Goal: Transaction & Acquisition: Purchase product/service

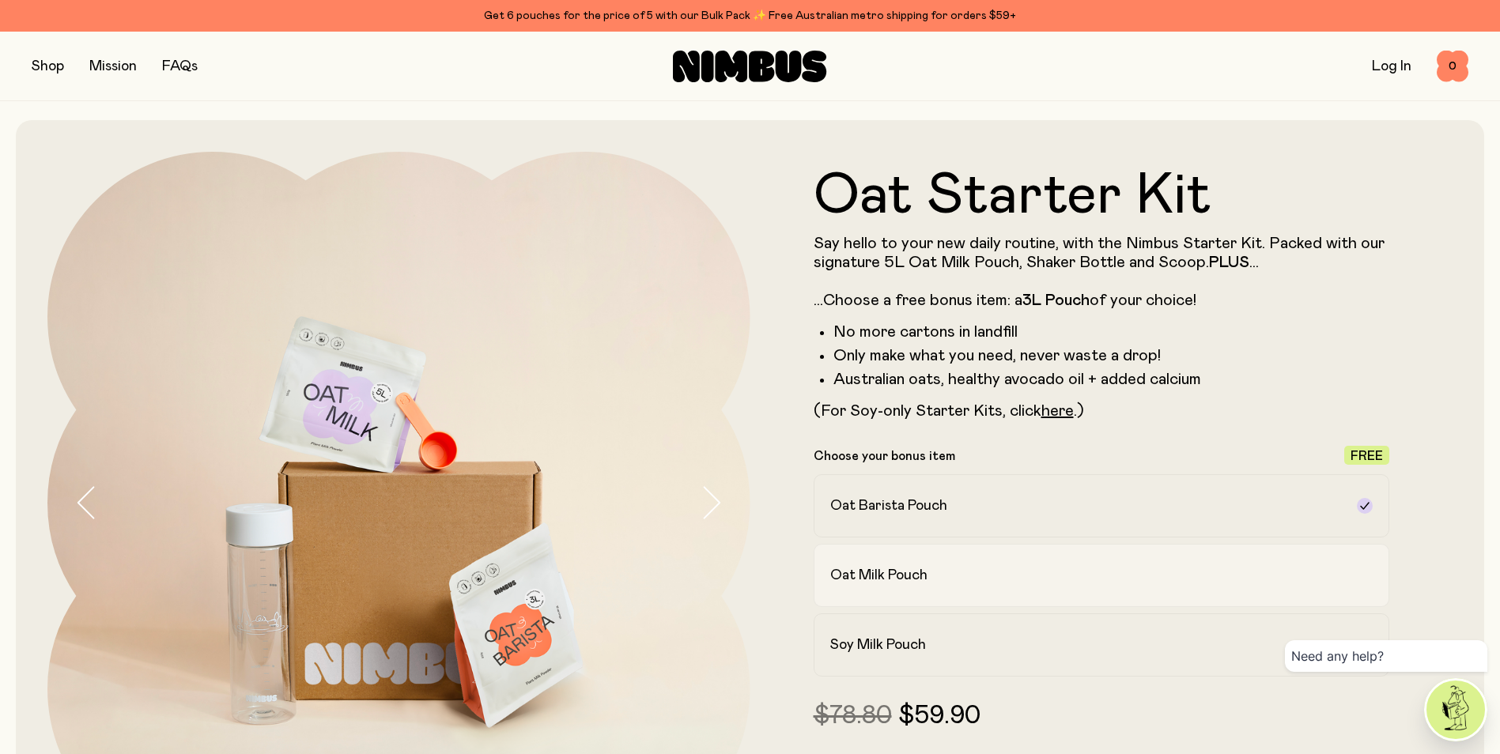
click at [921, 569] on h2 "Oat Milk Pouch" at bounding box center [878, 575] width 97 height 19
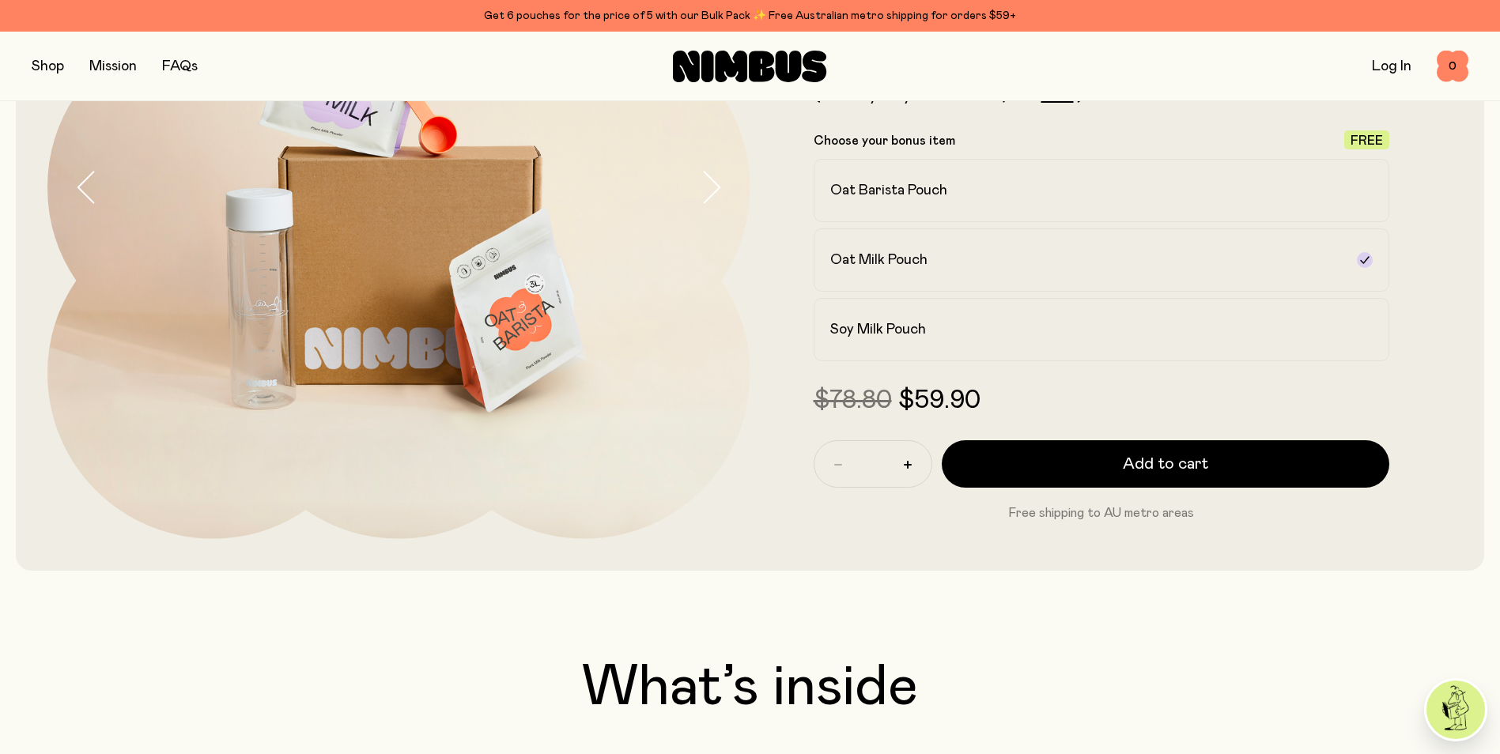
scroll to position [316, 0]
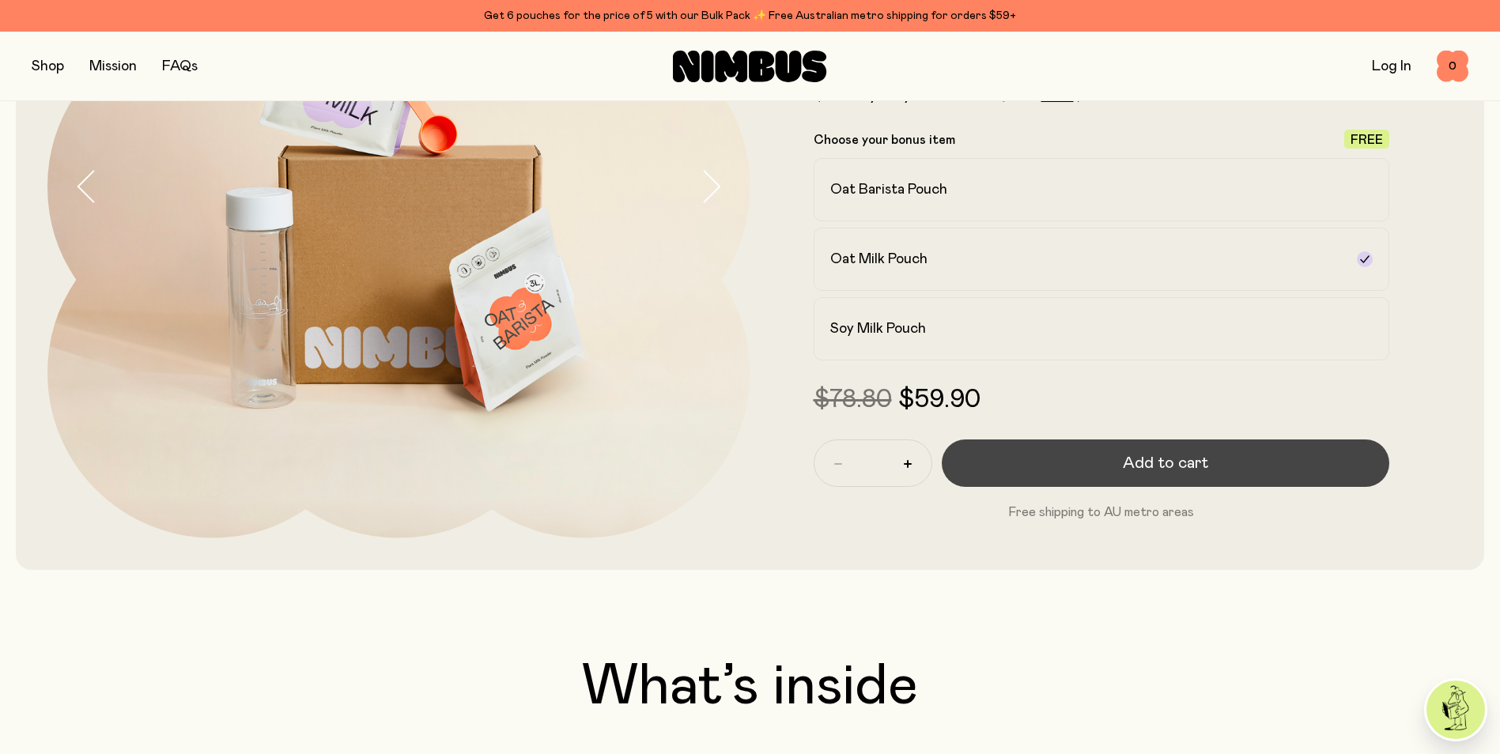
click at [1107, 453] on button "Add to cart" at bounding box center [1165, 463] width 448 height 47
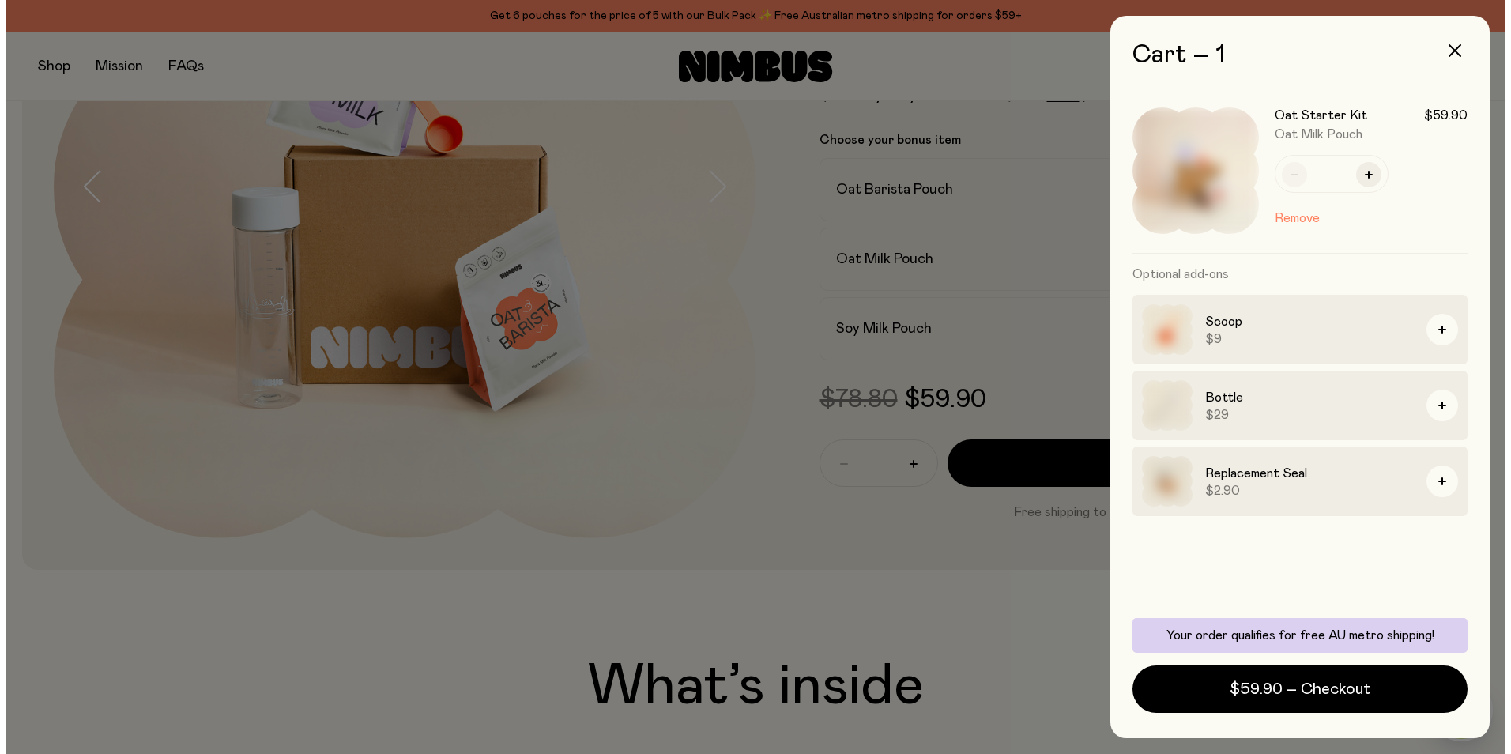
scroll to position [0, 0]
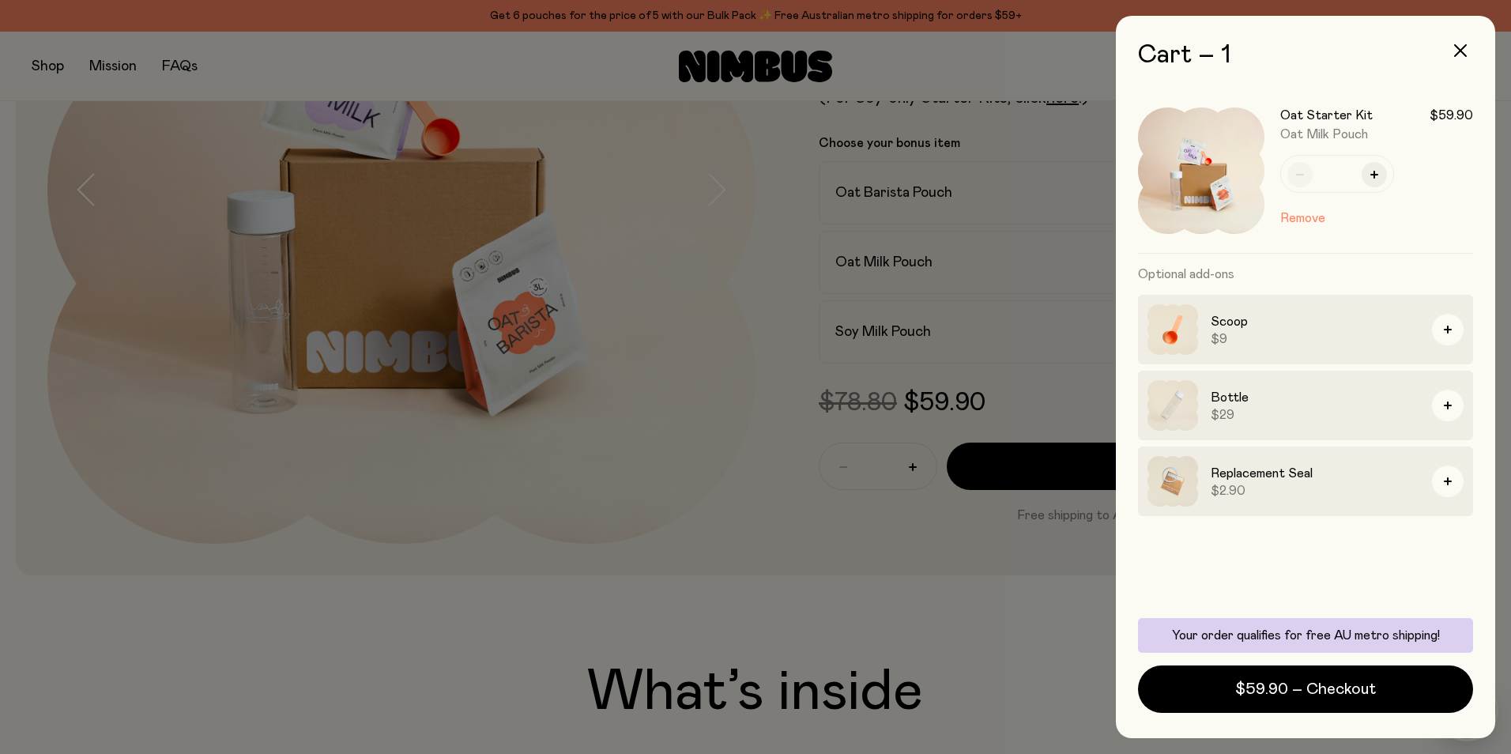
click at [701, 330] on div at bounding box center [755, 377] width 1511 height 754
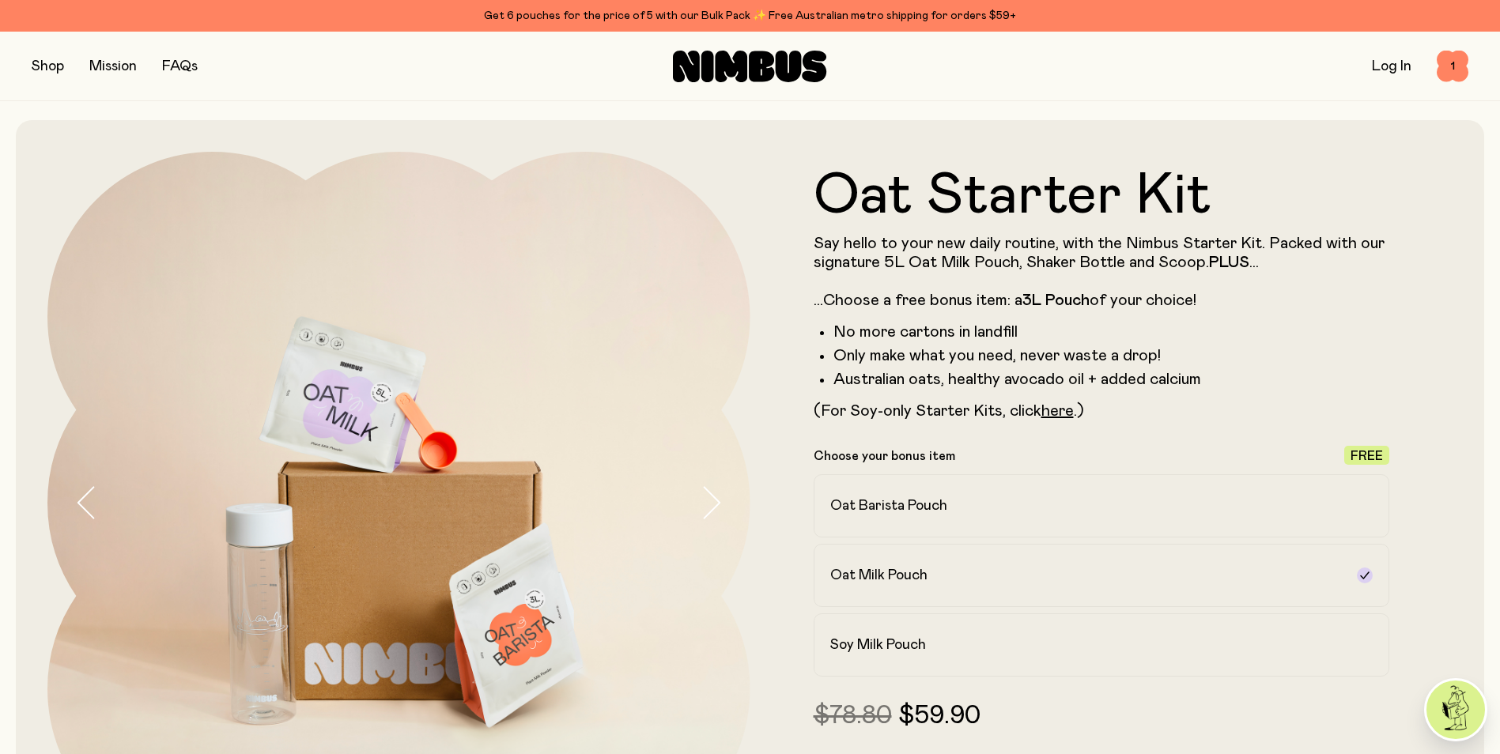
click at [36, 61] on button "button" at bounding box center [48, 66] width 32 height 22
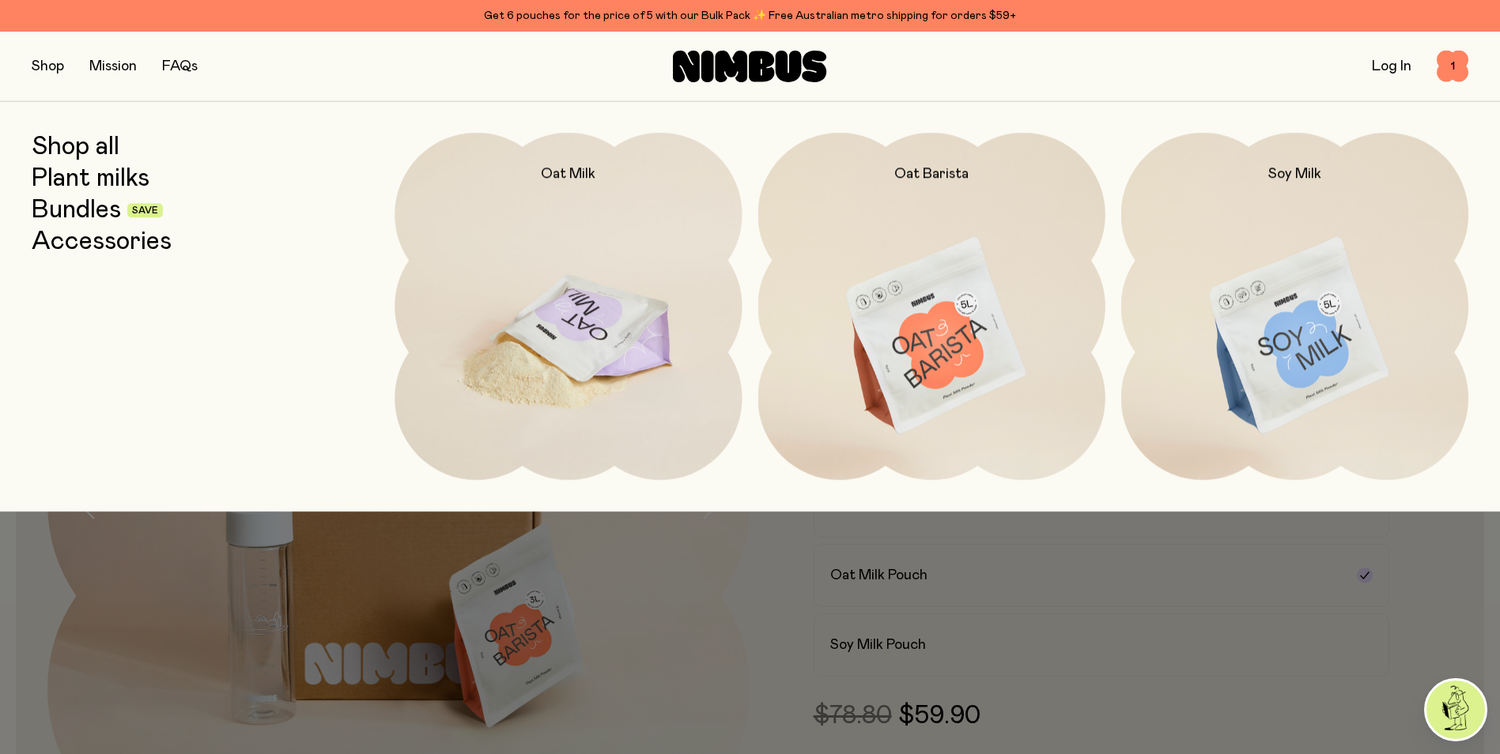
click at [551, 336] on img at bounding box center [567, 337] width 347 height 408
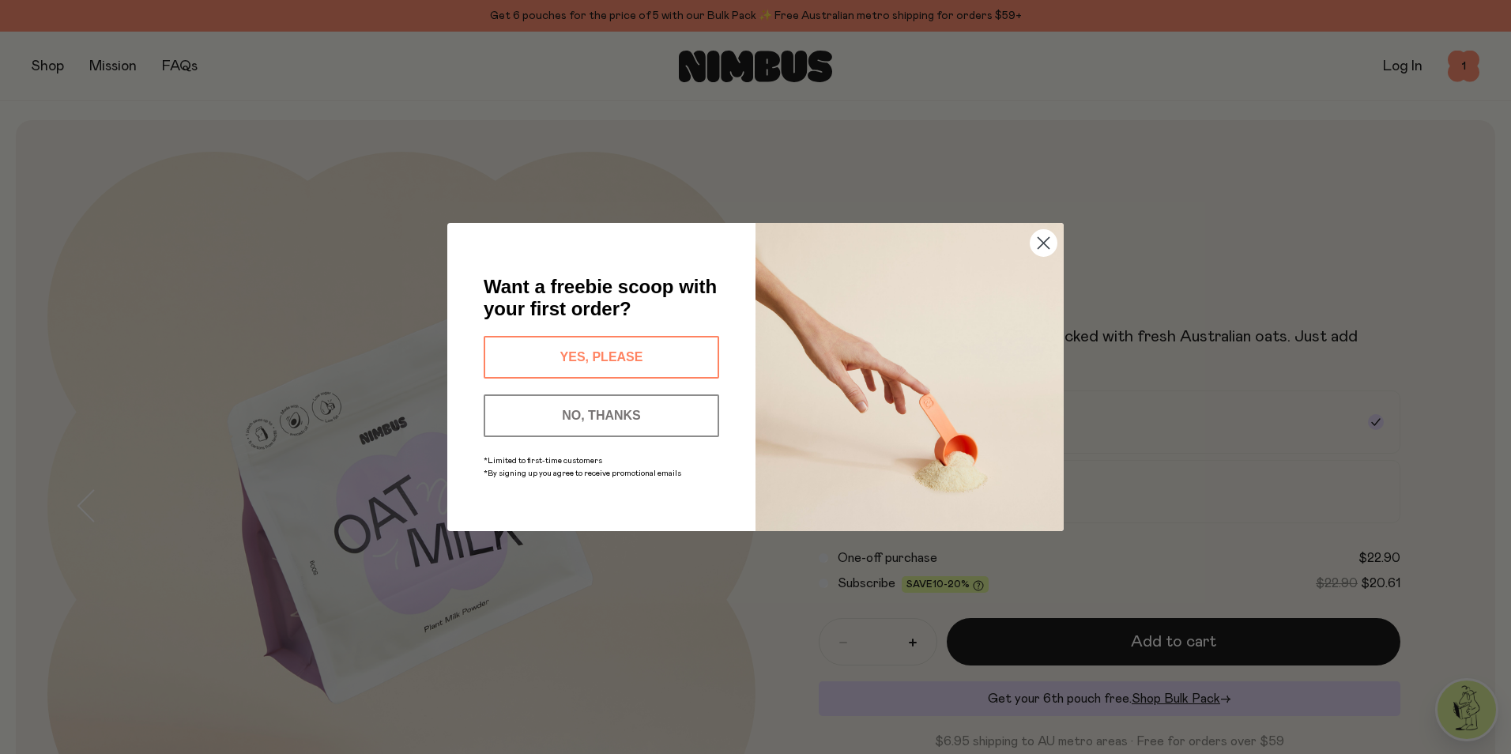
click at [575, 344] on button "YES, PLEASE" at bounding box center [602, 357] width 236 height 43
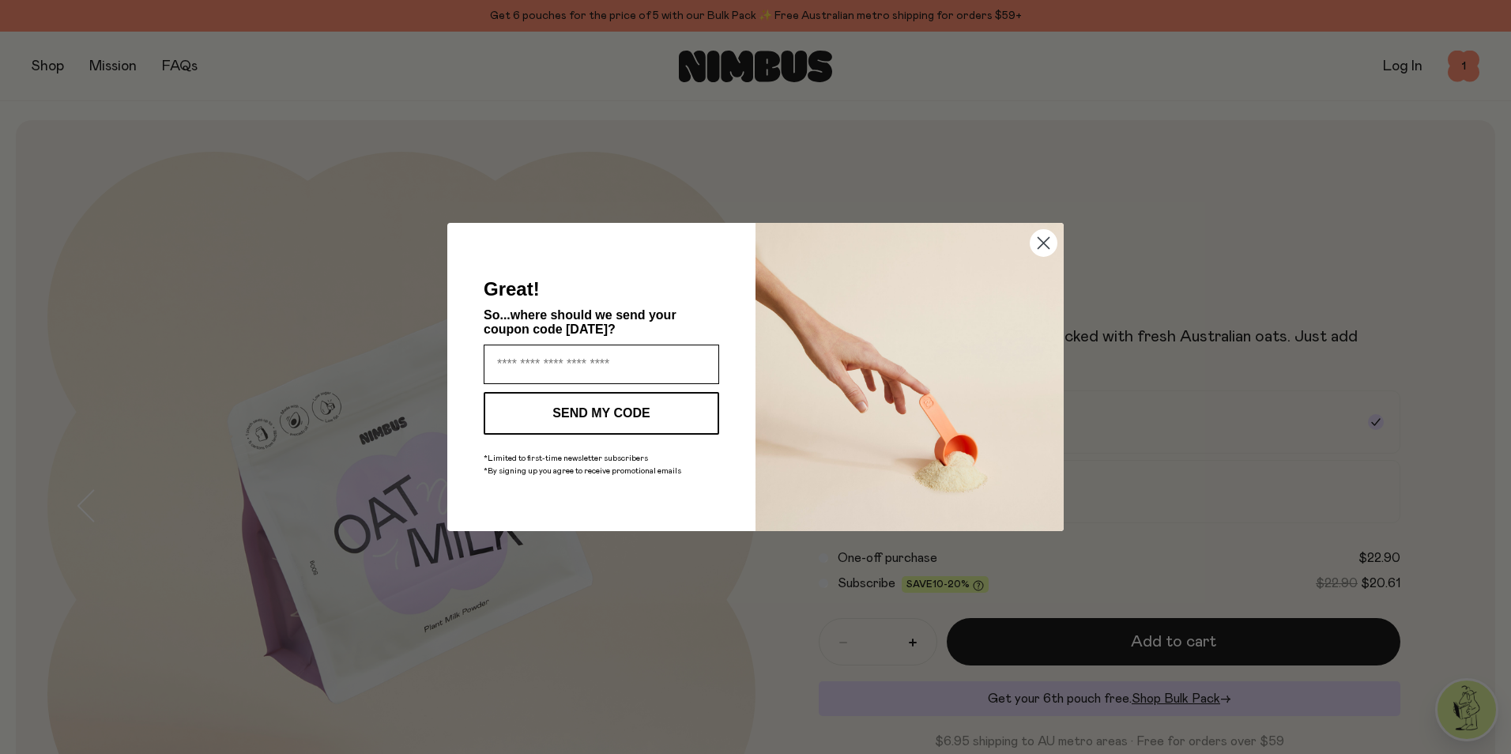
click at [499, 362] on input "Enter your email address" at bounding box center [602, 365] width 236 height 40
type input "**********"
click at [656, 419] on button "SEND MY CODE" at bounding box center [602, 413] width 236 height 43
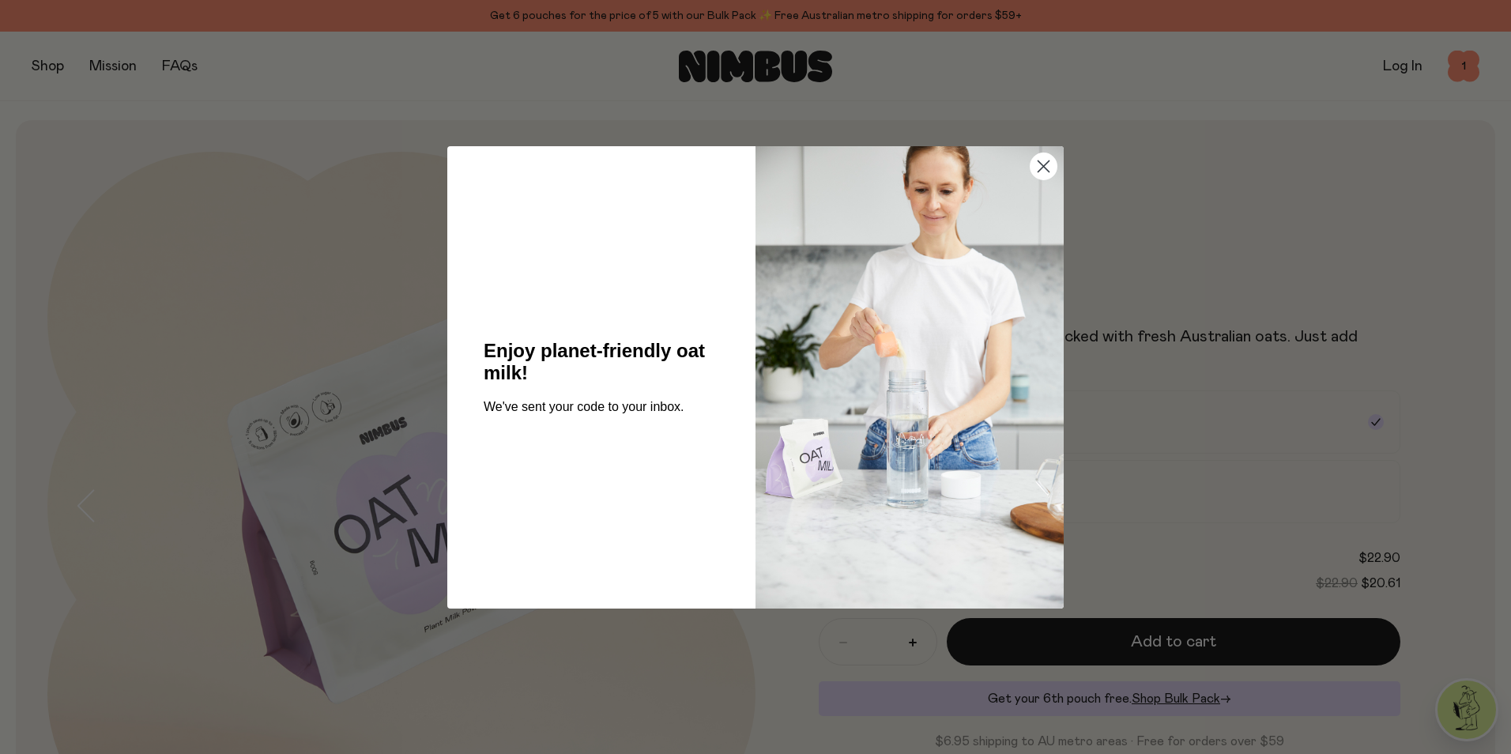
click at [1053, 166] on circle "Close dialog" at bounding box center [1044, 166] width 26 height 26
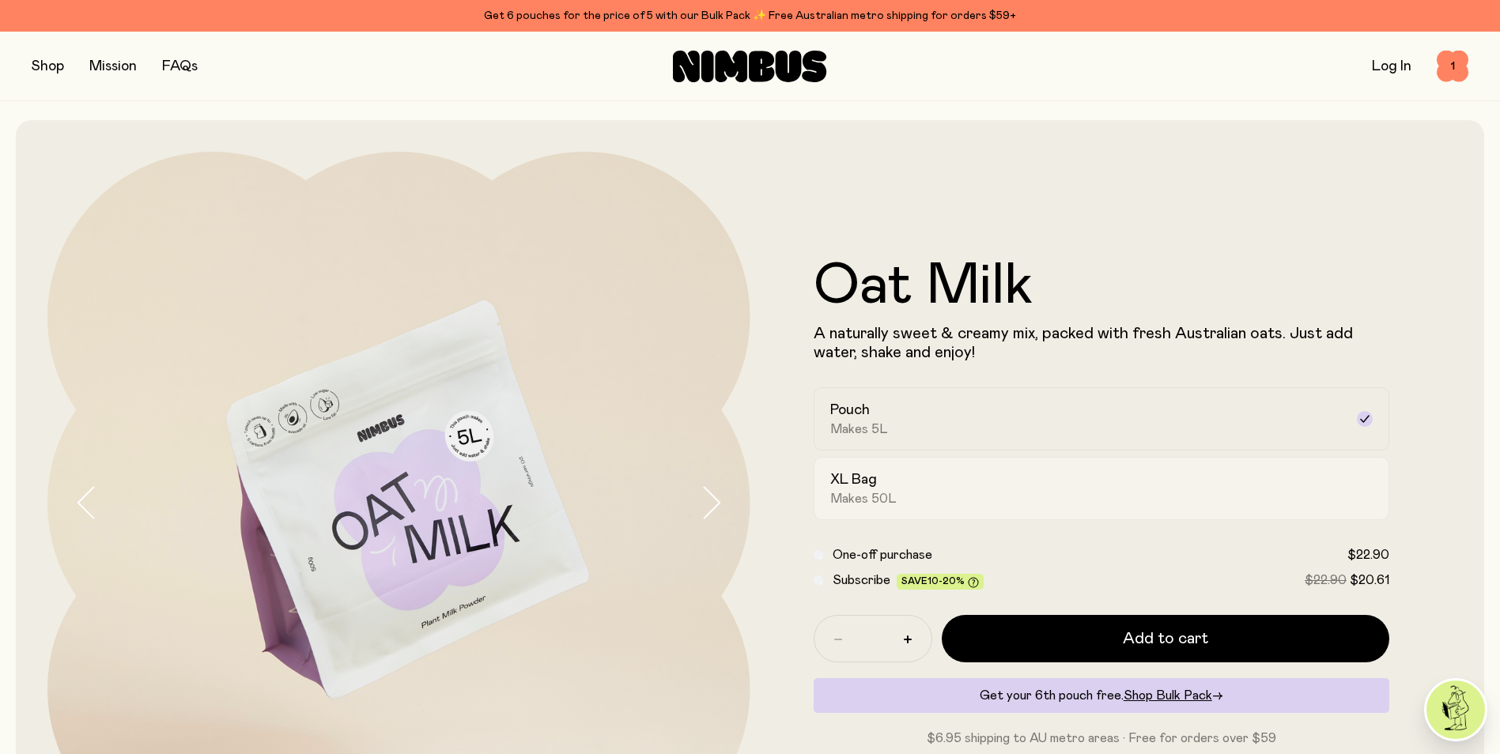
click at [902, 489] on div "XL Bag Makes 50L" at bounding box center [1087, 488] width 515 height 36
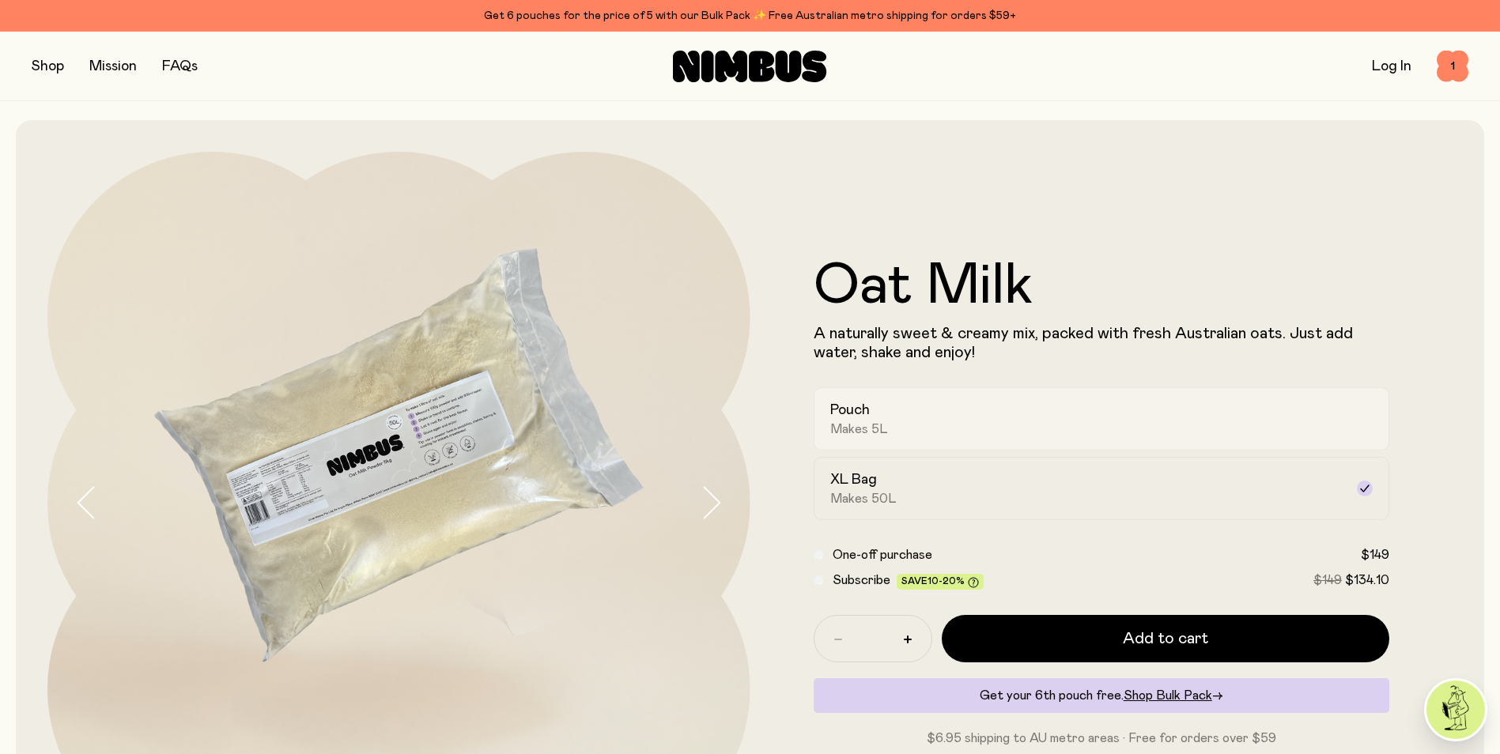
click at [1055, 418] on div "Pouch Makes 5L" at bounding box center [1087, 419] width 515 height 36
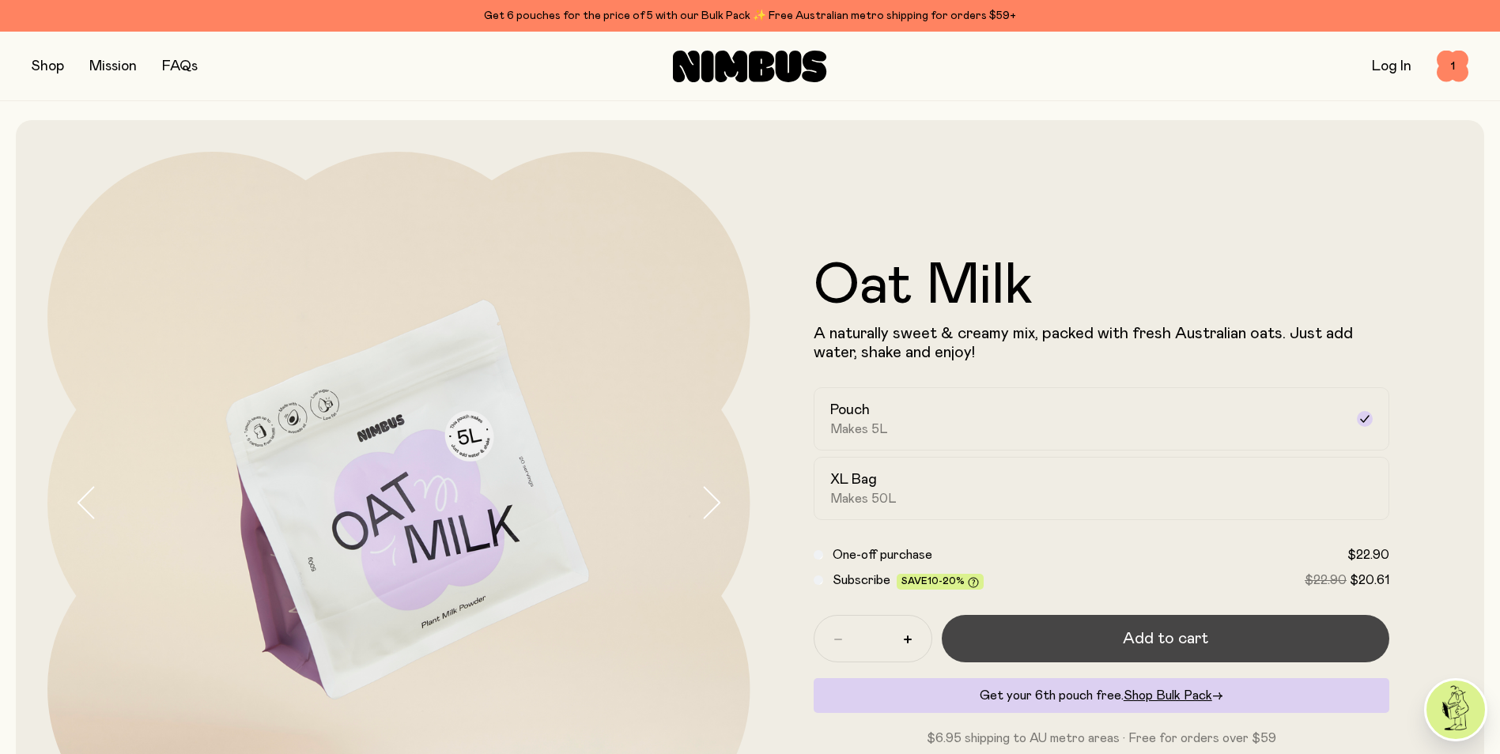
click at [1169, 634] on span "Add to cart" at bounding box center [1164, 639] width 85 height 22
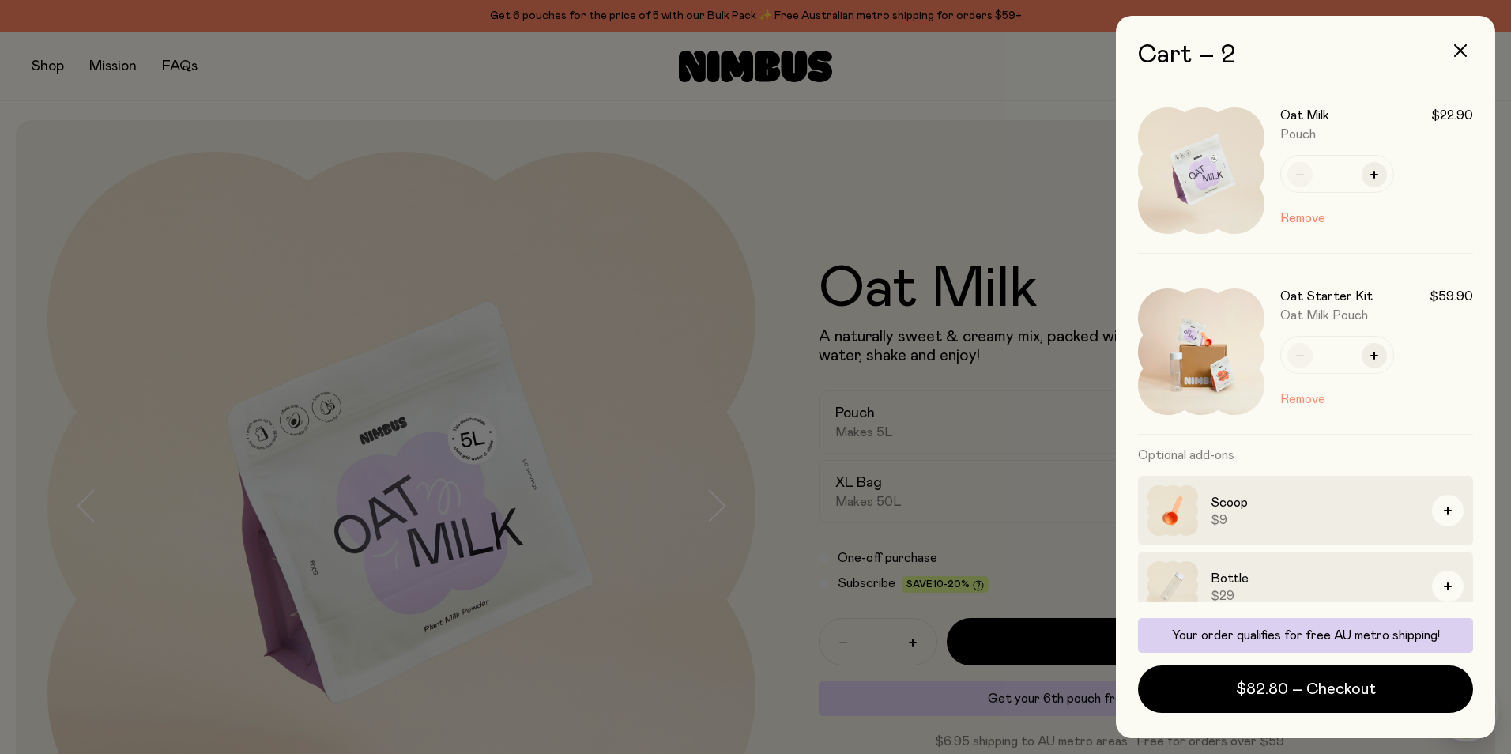
click at [1292, 398] on button "Remove" at bounding box center [1303, 399] width 45 height 19
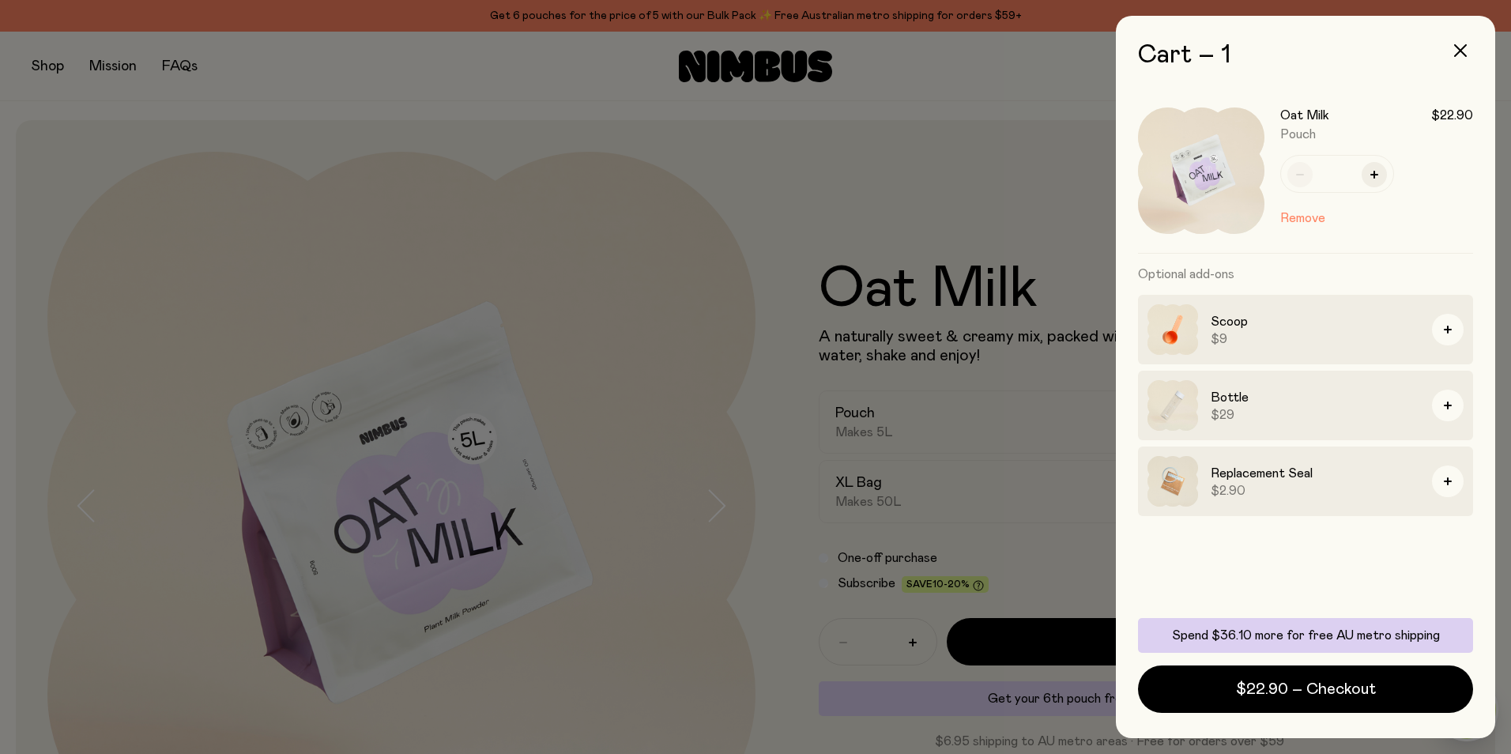
click at [1045, 514] on div at bounding box center [755, 377] width 1511 height 754
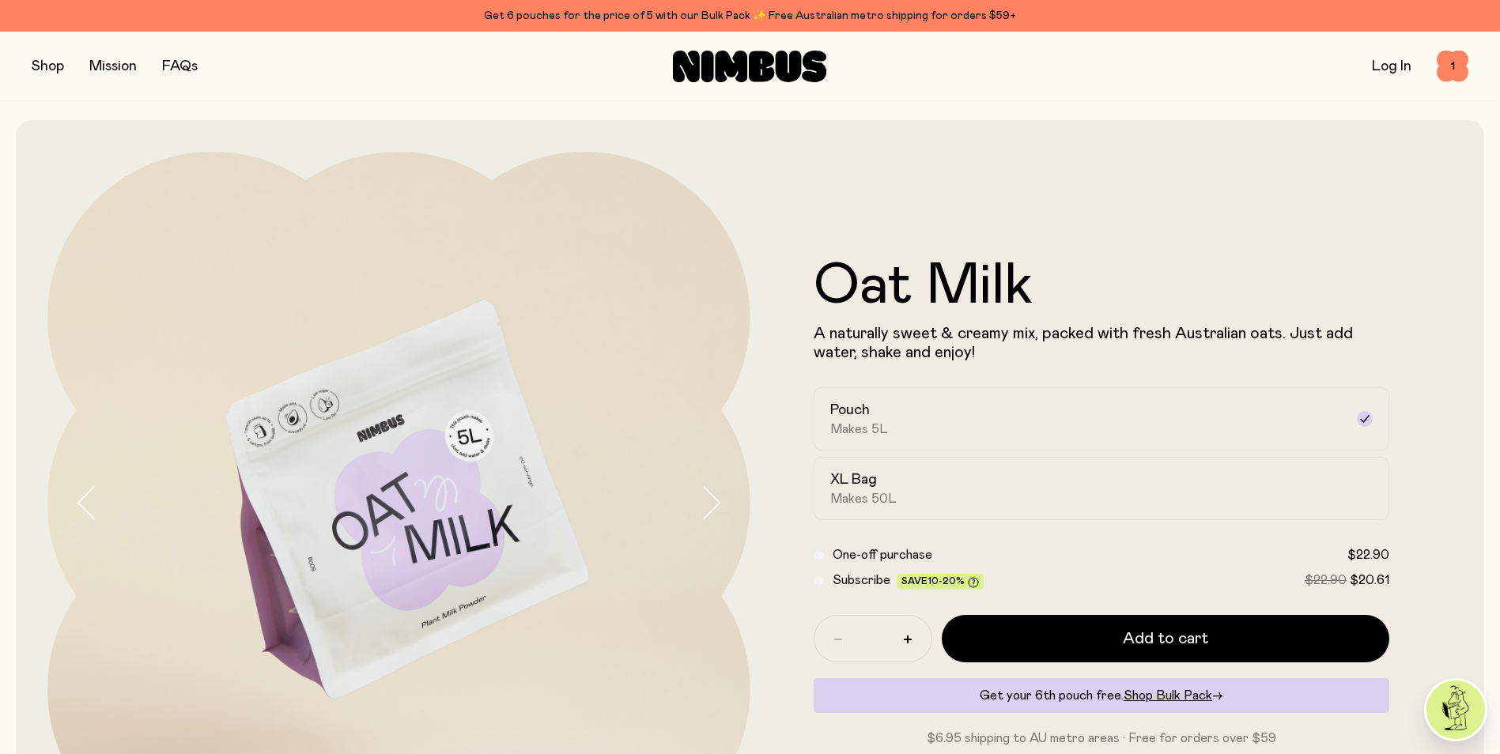
click at [919, 651] on div "*" at bounding box center [872, 638] width 119 height 47
click at [911, 640] on button "button" at bounding box center [907, 639] width 25 height 25
type input "*"
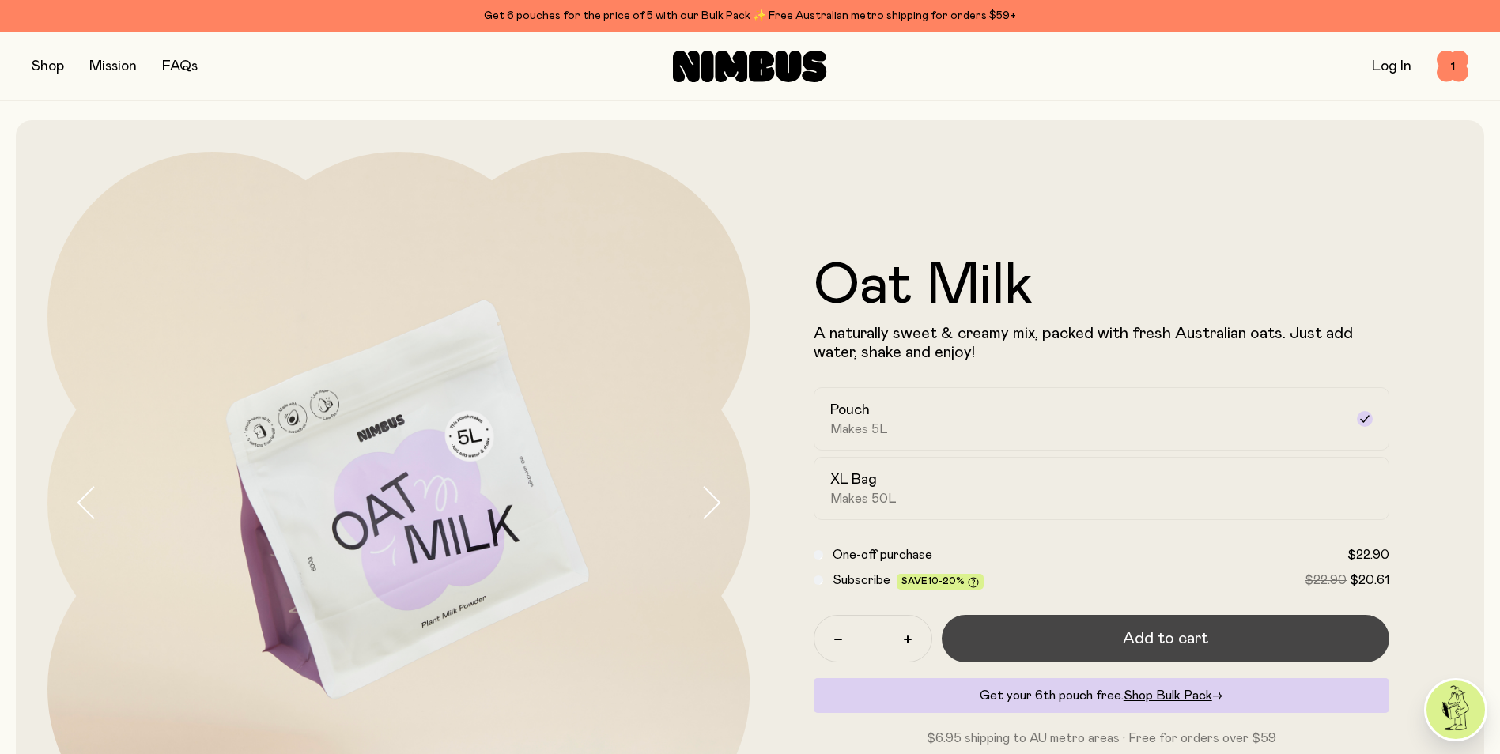
click at [1325, 655] on button "Add to cart" at bounding box center [1165, 638] width 448 height 47
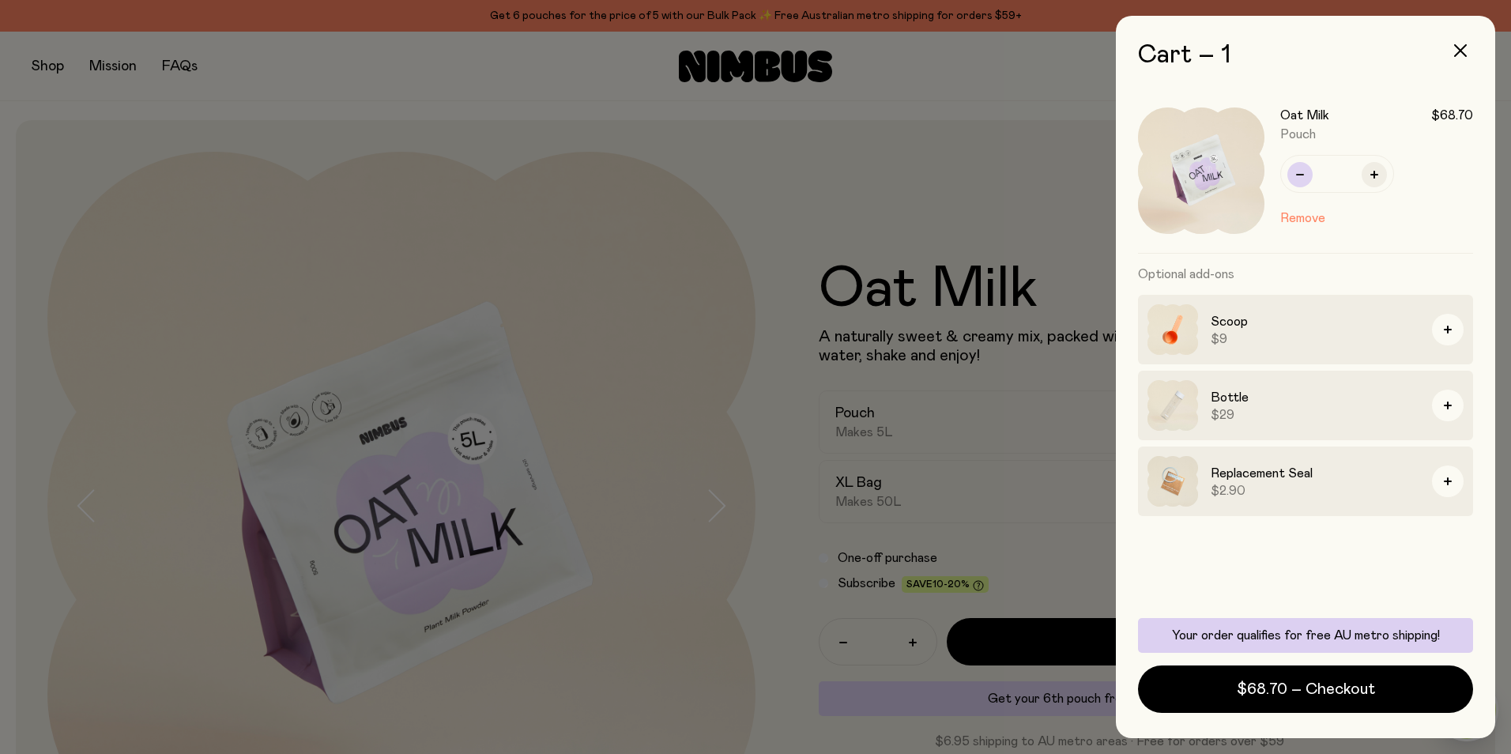
click at [1305, 175] on button "button" at bounding box center [1300, 174] width 25 height 25
type input "*"
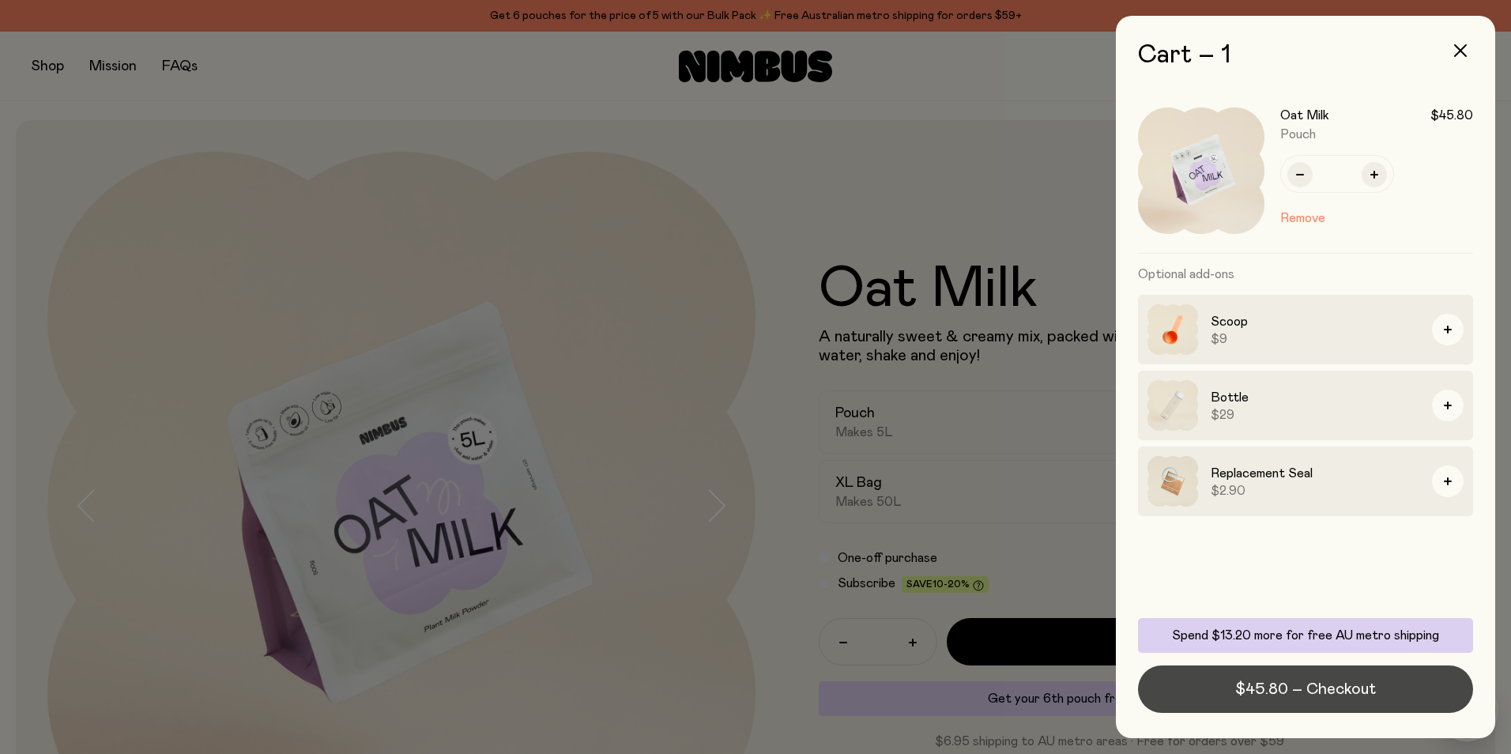
click at [1307, 690] on span "$45.80 – Checkout" at bounding box center [1306, 689] width 141 height 22
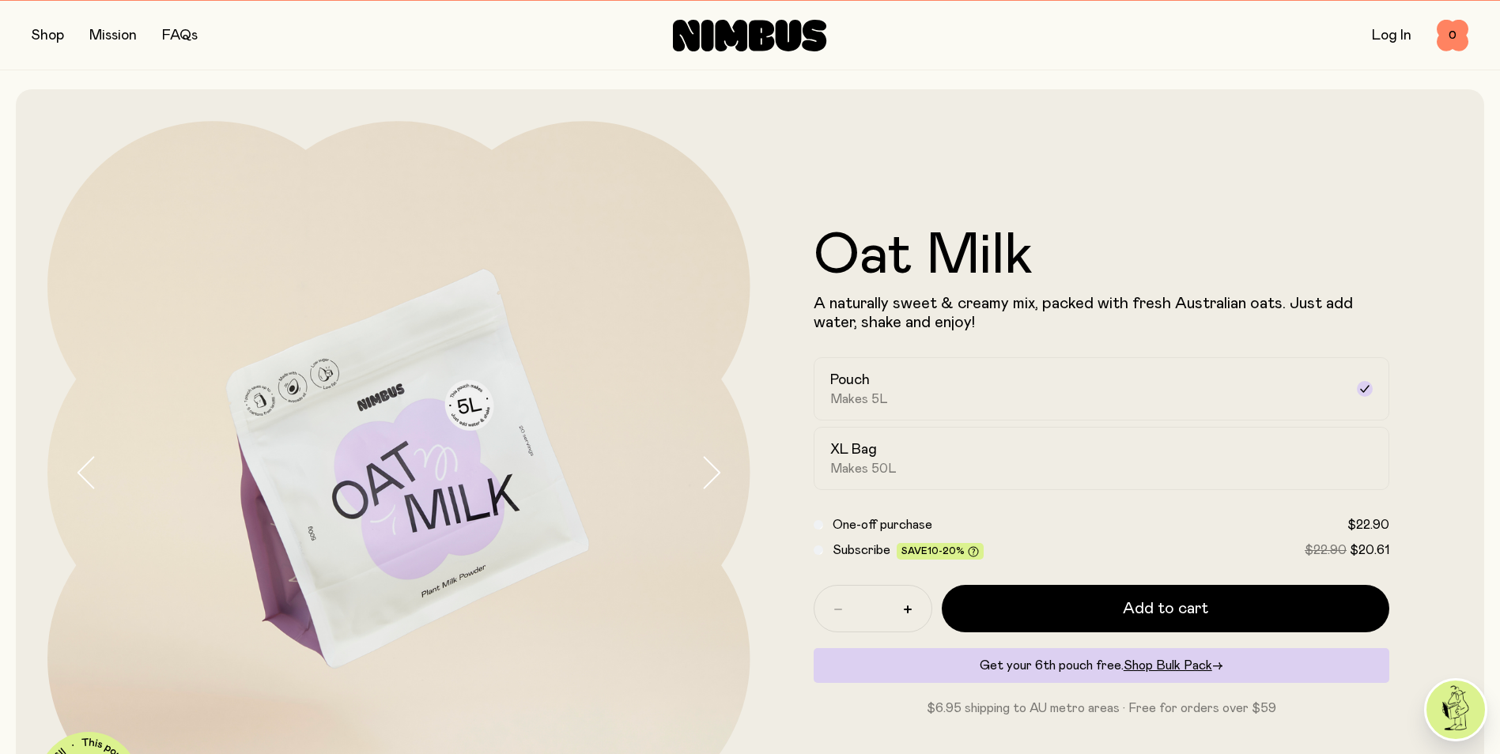
click at [1376, 30] on div "Shop Mission FAQs Log In 0 0" at bounding box center [750, 35] width 1436 height 69
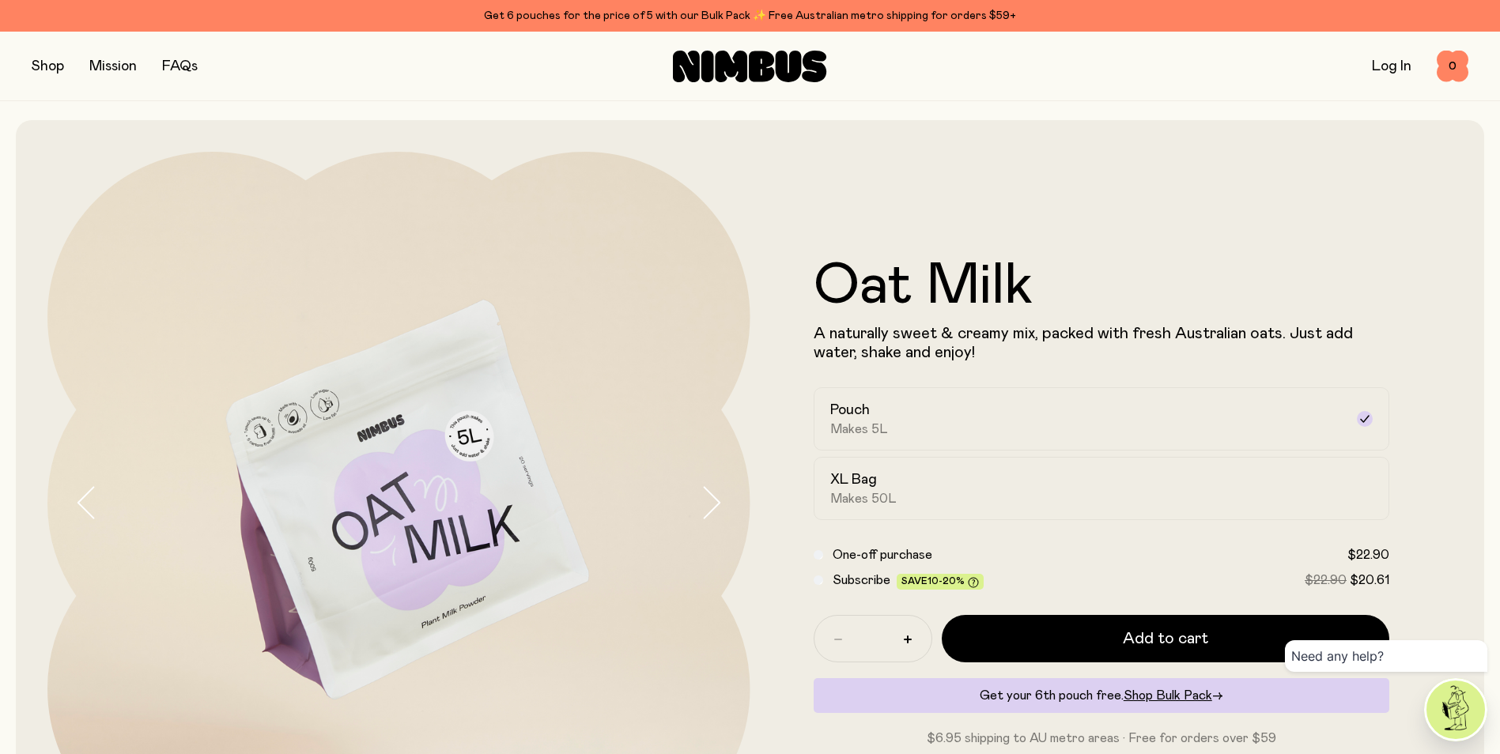
click at [1412, 74] on div "Log In 0 0" at bounding box center [1228, 67] width 479 height 32
click at [1383, 54] on div "Log In 0 0" at bounding box center [1228, 67] width 479 height 32
click at [1385, 60] on link "Log In" at bounding box center [1392, 66] width 40 height 14
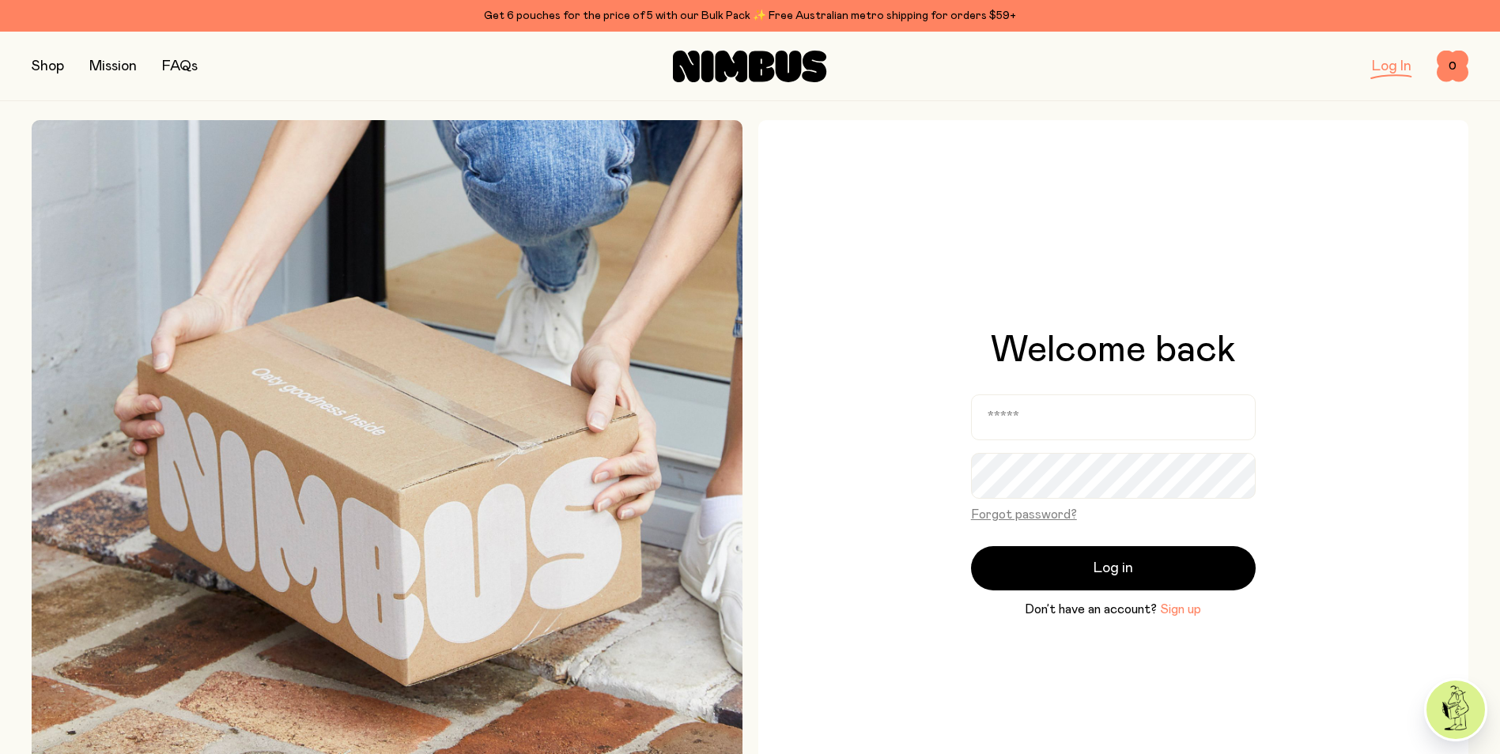
click at [1201, 613] on button "Sign up" at bounding box center [1180, 609] width 41 height 19
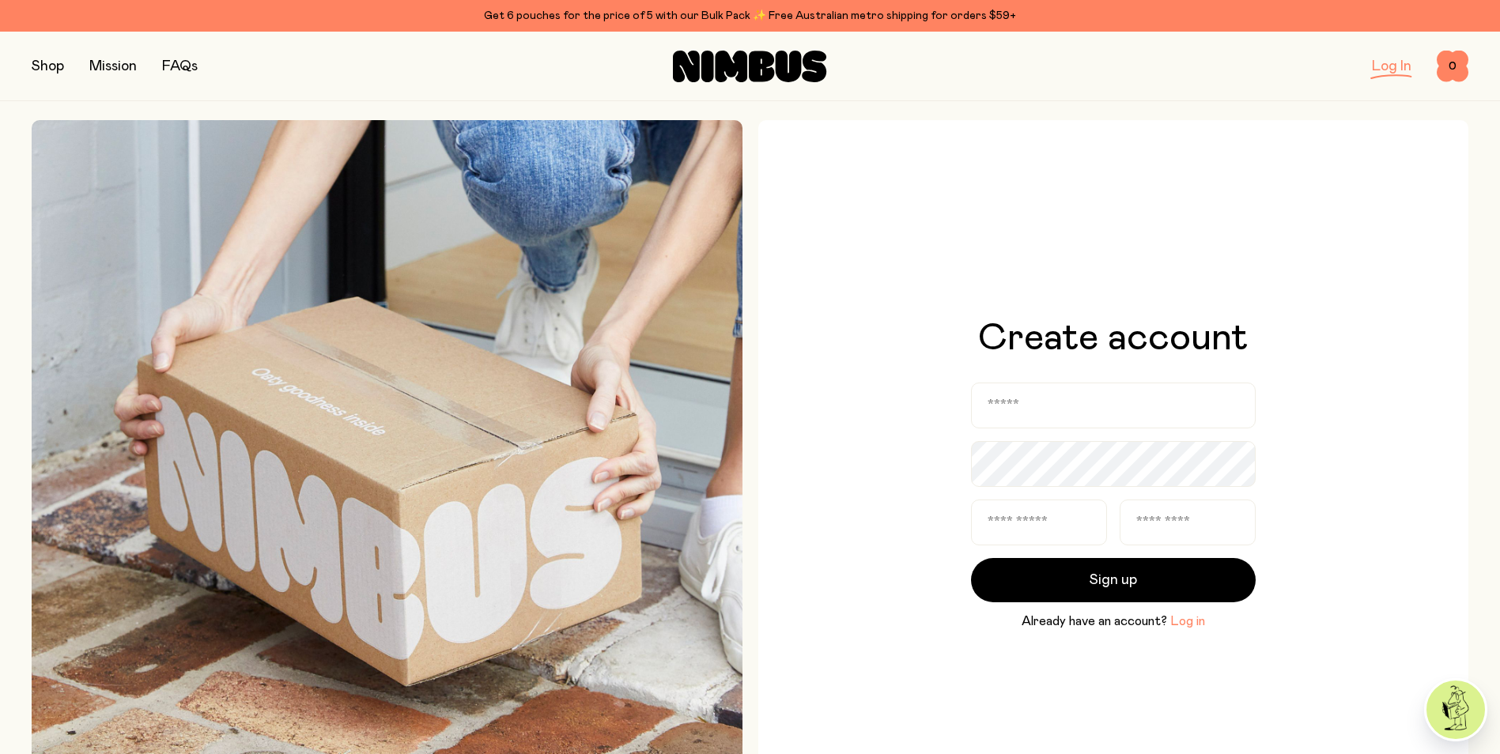
click at [1183, 625] on button "Log in" at bounding box center [1187, 621] width 35 height 19
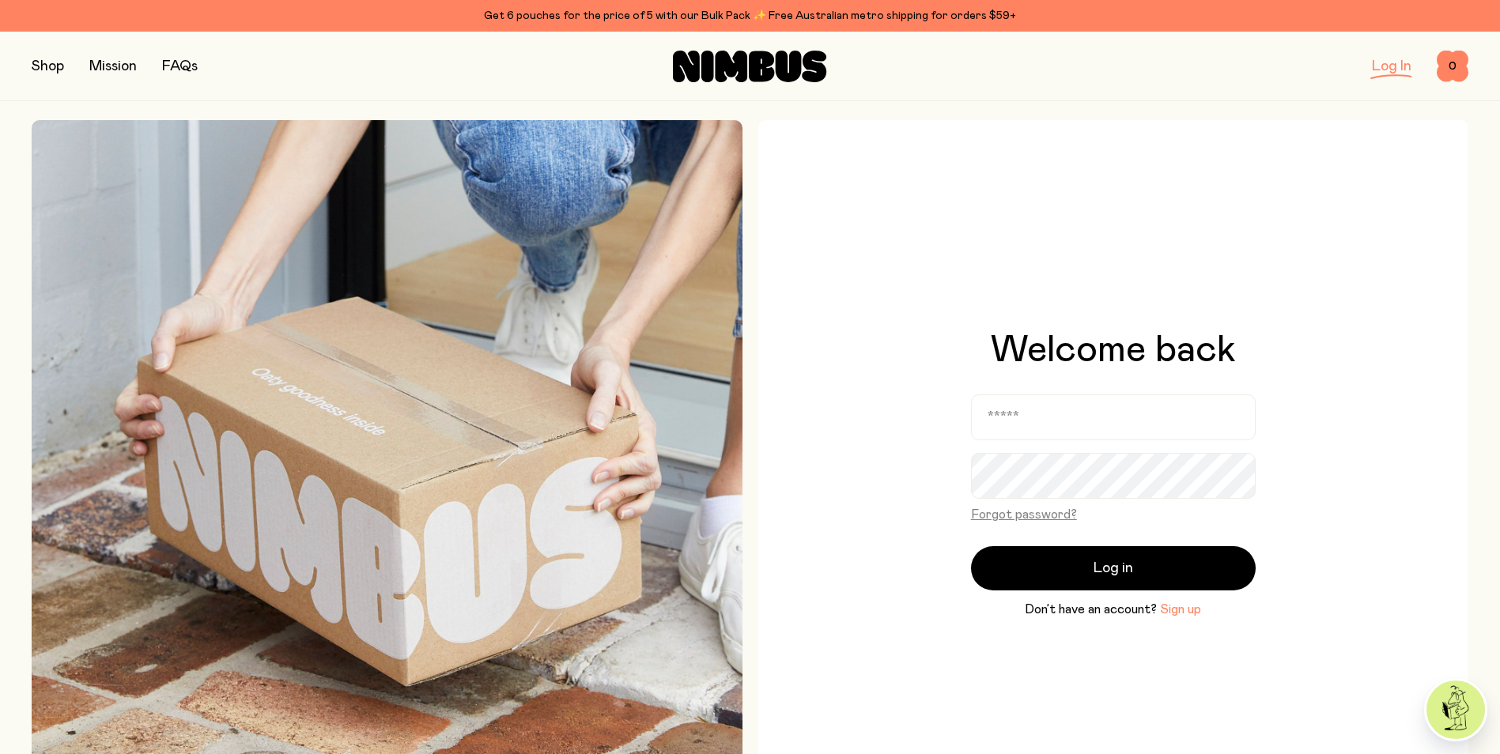
click at [1185, 613] on button "Sign up" at bounding box center [1180, 609] width 41 height 19
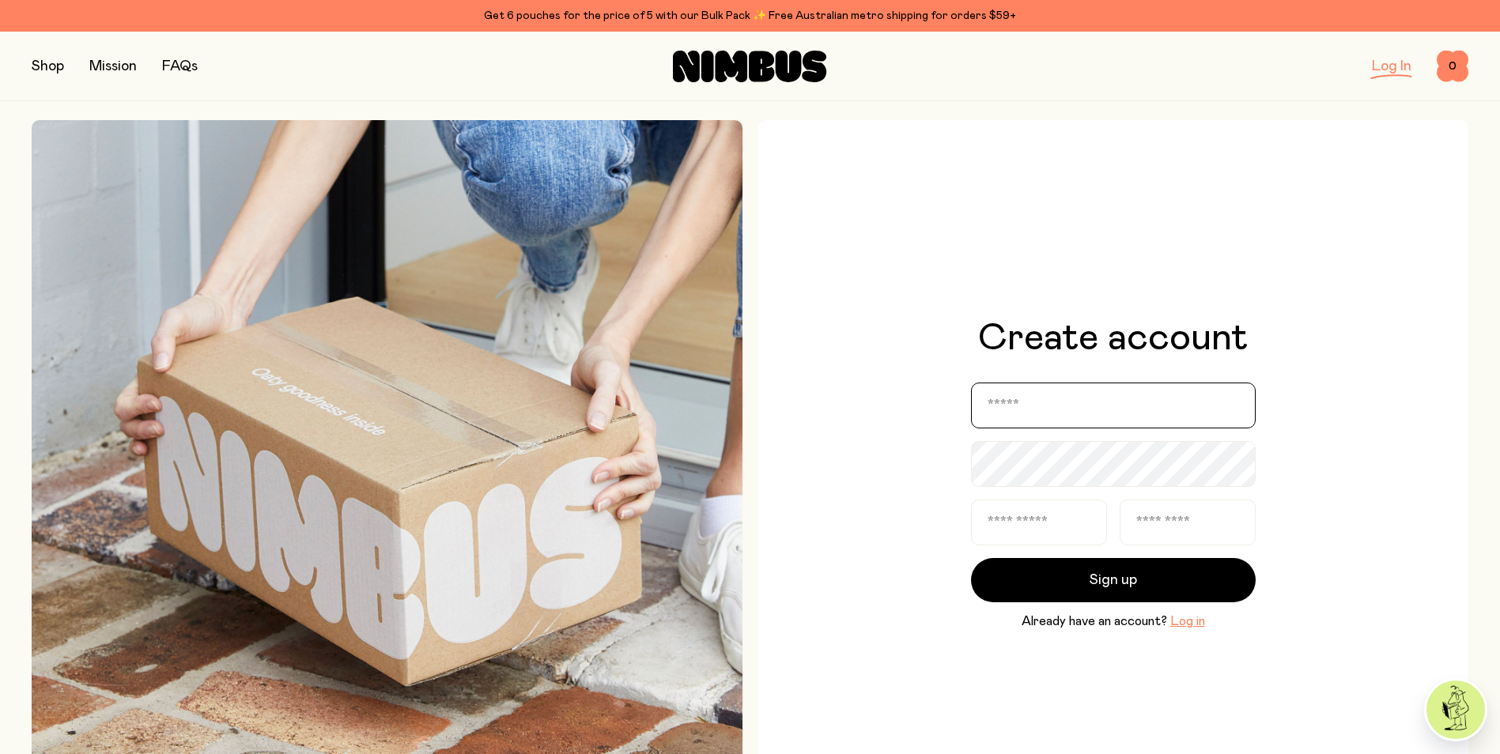
click at [1087, 406] on input "email" at bounding box center [1113, 406] width 285 height 46
type input "**********"
type input "*****"
type input "********"
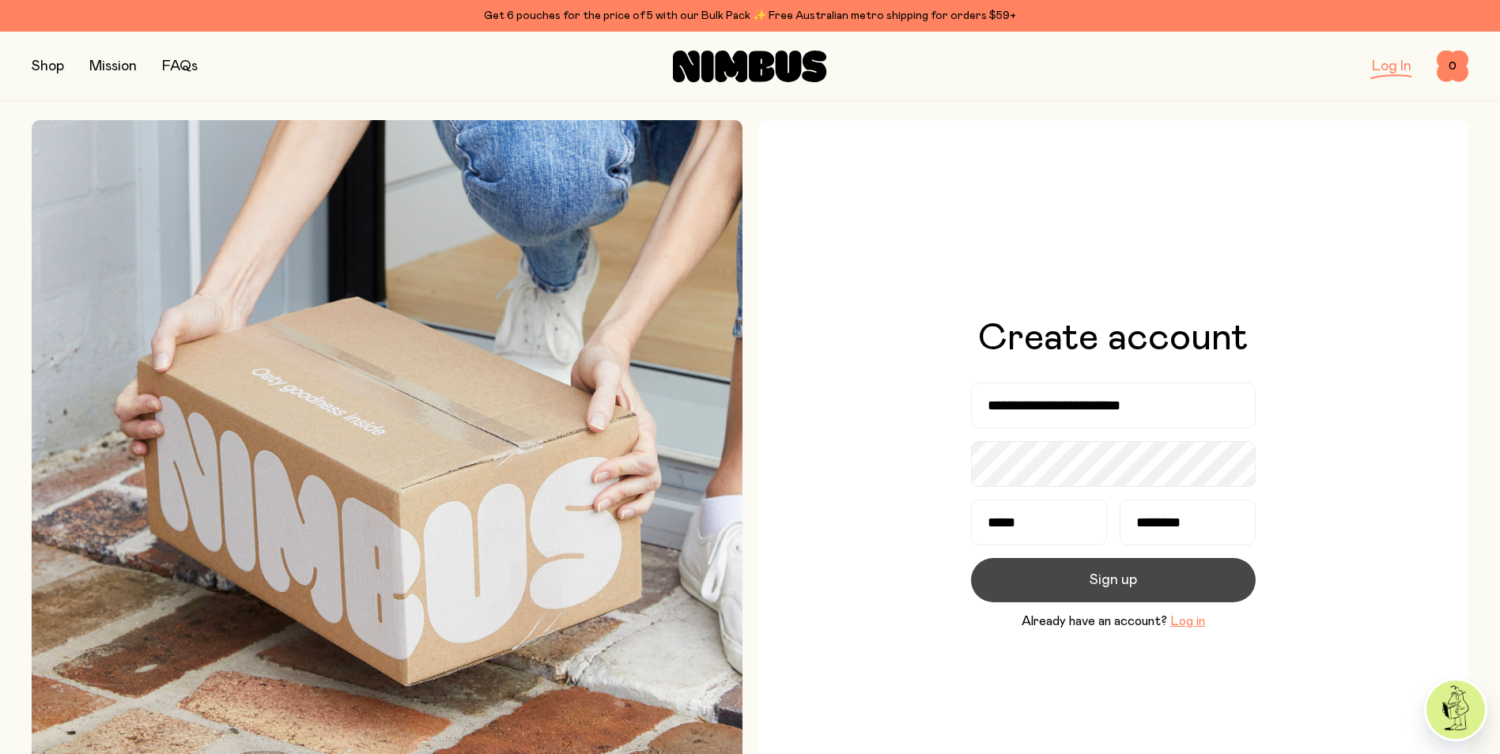
click at [1124, 583] on span "Sign up" at bounding box center [1112, 580] width 47 height 22
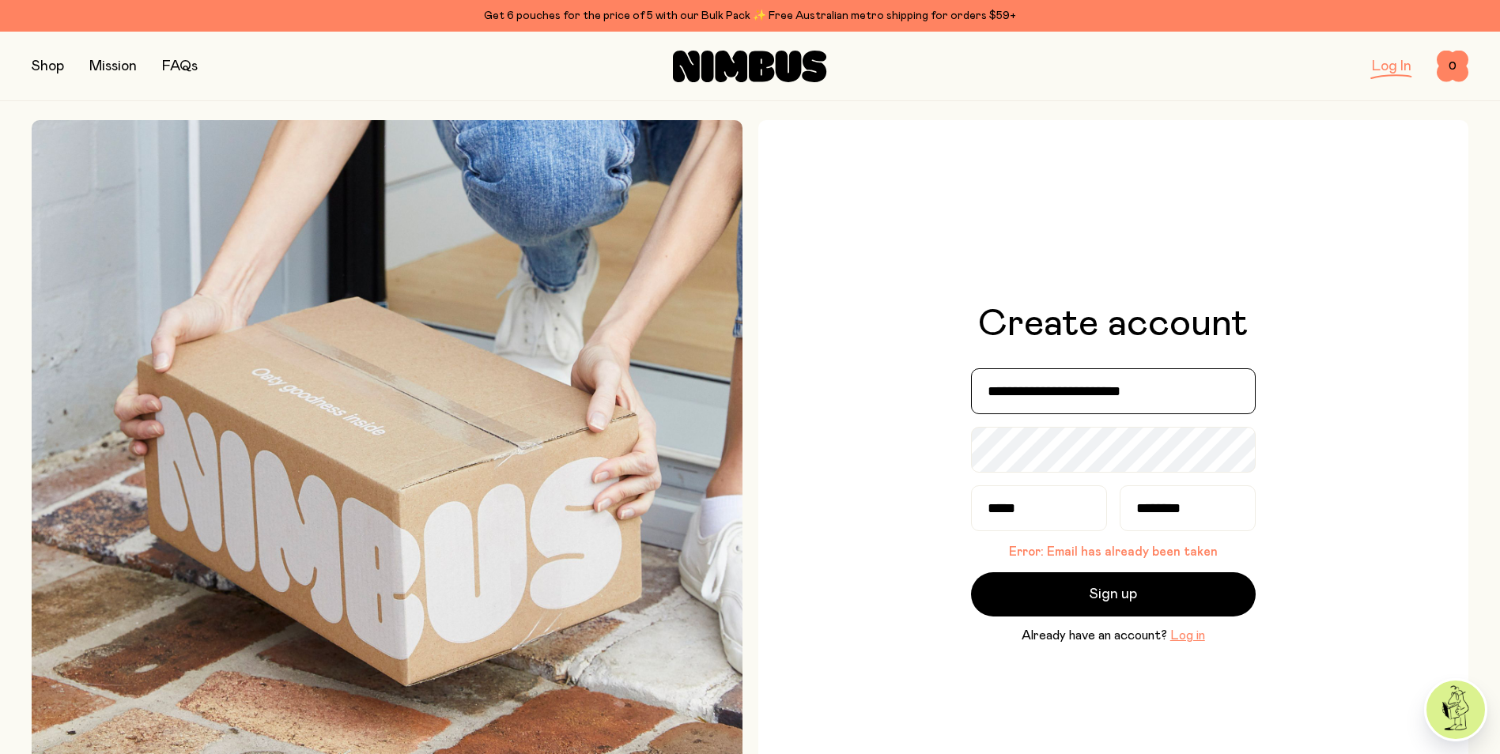
click at [1188, 398] on input "**********" at bounding box center [1113, 391] width 285 height 46
click at [1322, 427] on div "**********" at bounding box center [1113, 475] width 711 height 711
click at [1415, 349] on div "**********" at bounding box center [1113, 475] width 711 height 711
click at [1388, 73] on link "Log In" at bounding box center [1392, 66] width 40 height 14
click at [48, 70] on button "button" at bounding box center [48, 66] width 32 height 22
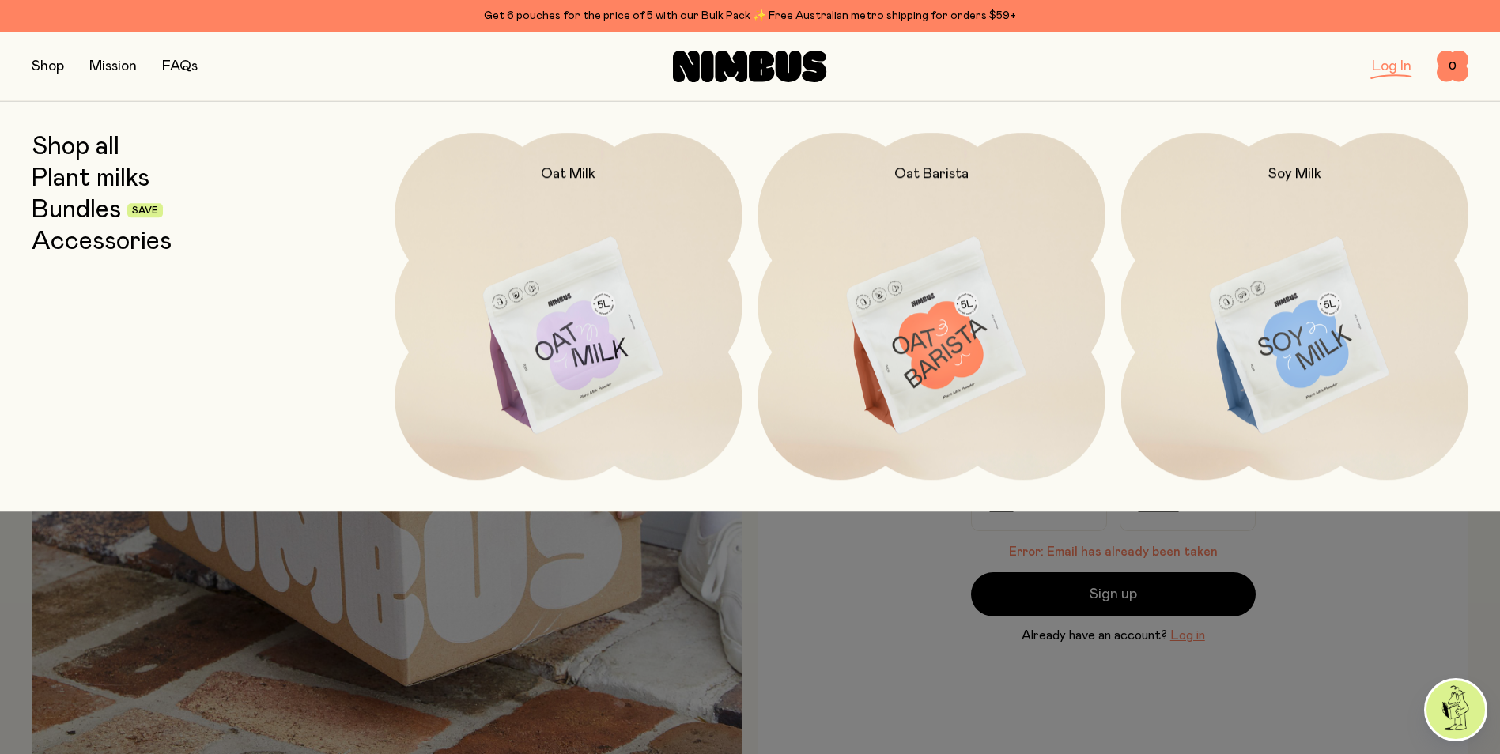
click at [37, 64] on button "button" at bounding box center [48, 66] width 32 height 22
